Goal: Task Accomplishment & Management: Manage account settings

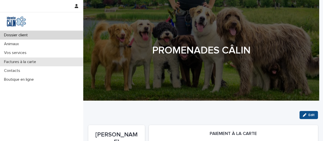
click at [17, 61] on p "Factures à la carte" at bounding box center [21, 62] width 38 height 5
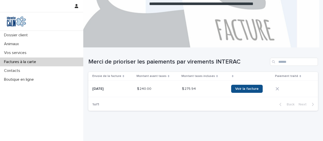
scroll to position [54, 0]
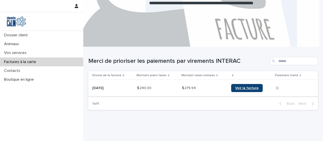
click at [244, 90] on link "Voir la facture" at bounding box center [247, 88] width 32 height 8
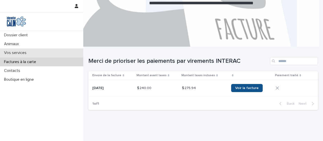
click at [18, 51] on p "Vos services" at bounding box center [16, 52] width 29 height 5
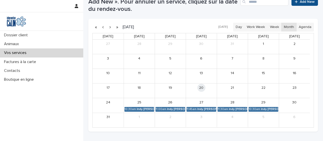
scroll to position [120, 0]
click at [112, 27] on button "button" at bounding box center [109, 27] width 7 height 8
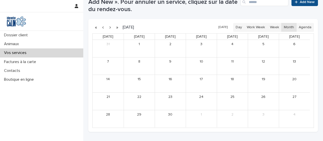
click at [103, 27] on button "button" at bounding box center [102, 27] width 7 height 8
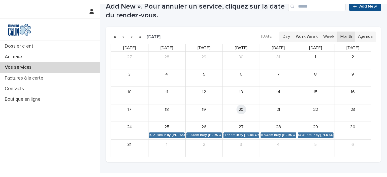
scroll to position [120, 0]
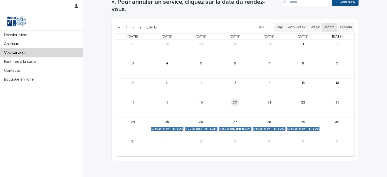
drag, startPoint x: 225, startPoint y: 24, endPoint x: 214, endPoint y: 25, distance: 10.9
click at [225, 24] on div "[DATE] [DATE] Day Work Week Week Month Agenda" at bounding box center [235, 27] width 239 height 9
click at [138, 23] on button "button" at bounding box center [140, 27] width 7 height 8
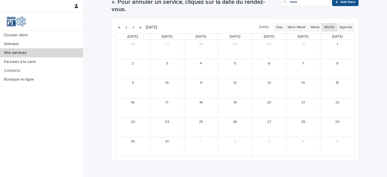
click at [131, 23] on button "button" at bounding box center [133, 27] width 7 height 8
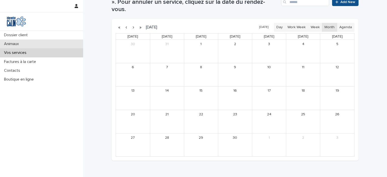
click at [19, 45] on p "Animaux" at bounding box center [12, 44] width 21 height 5
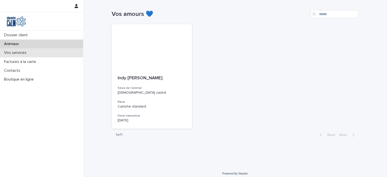
click at [18, 54] on p "Vos services" at bounding box center [16, 52] width 29 height 5
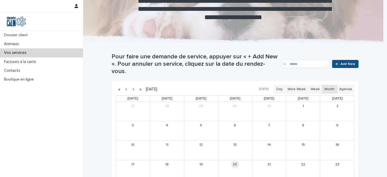
scroll to position [46, 0]
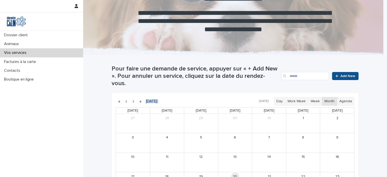
drag, startPoint x: 383, startPoint y: 72, endPoint x: 379, endPoint y: 91, distance: 18.6
click at [323, 94] on div "Loading... Saving… Loading... Saving… Pour faire une demande de service, appuye…" at bounding box center [235, 157] width 304 height 205
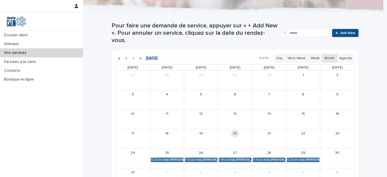
scroll to position [90, 0]
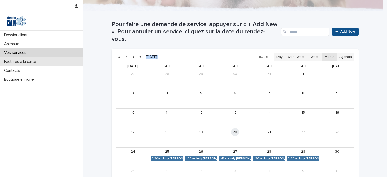
click at [20, 61] on p "Factures à la carte" at bounding box center [21, 62] width 38 height 5
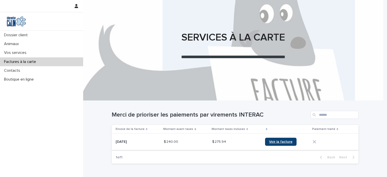
click at [271, 141] on span "Voir la facture" at bounding box center [280, 142] width 23 height 4
click at [315, 141] on icon at bounding box center [314, 142] width 3 height 3
